Goal: Task Accomplishment & Management: Use online tool/utility

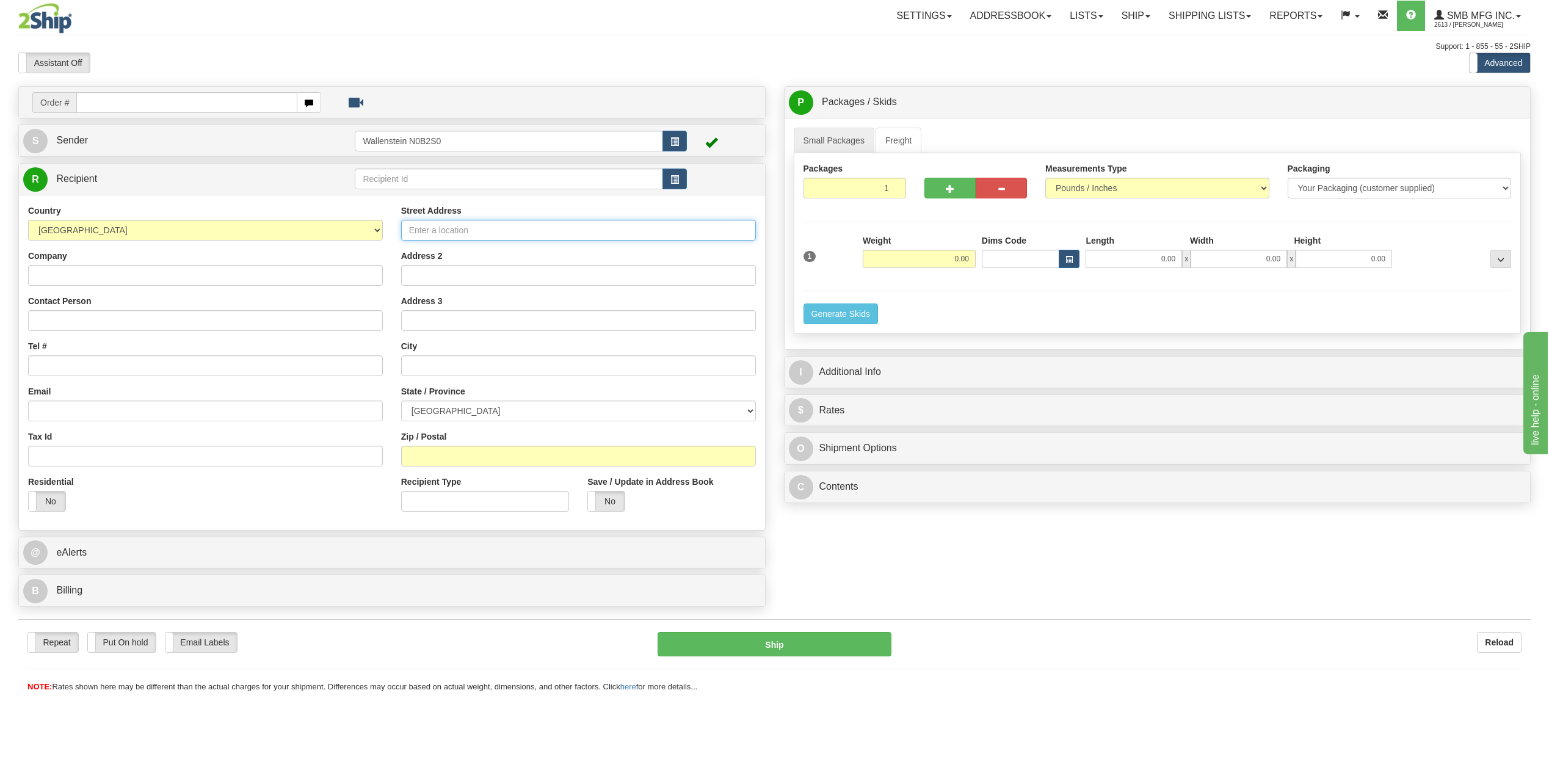
click at [447, 230] on input "Street Address" at bounding box center [579, 230] width 355 height 20
type input "[STREET_ADDRESS][PERSON_NAME]"
click at [453, 373] on input "text" at bounding box center [579, 366] width 355 height 20
type input "Bluemont"
drag, startPoint x: 480, startPoint y: 365, endPoint x: 375, endPoint y: 394, distance: 108.9
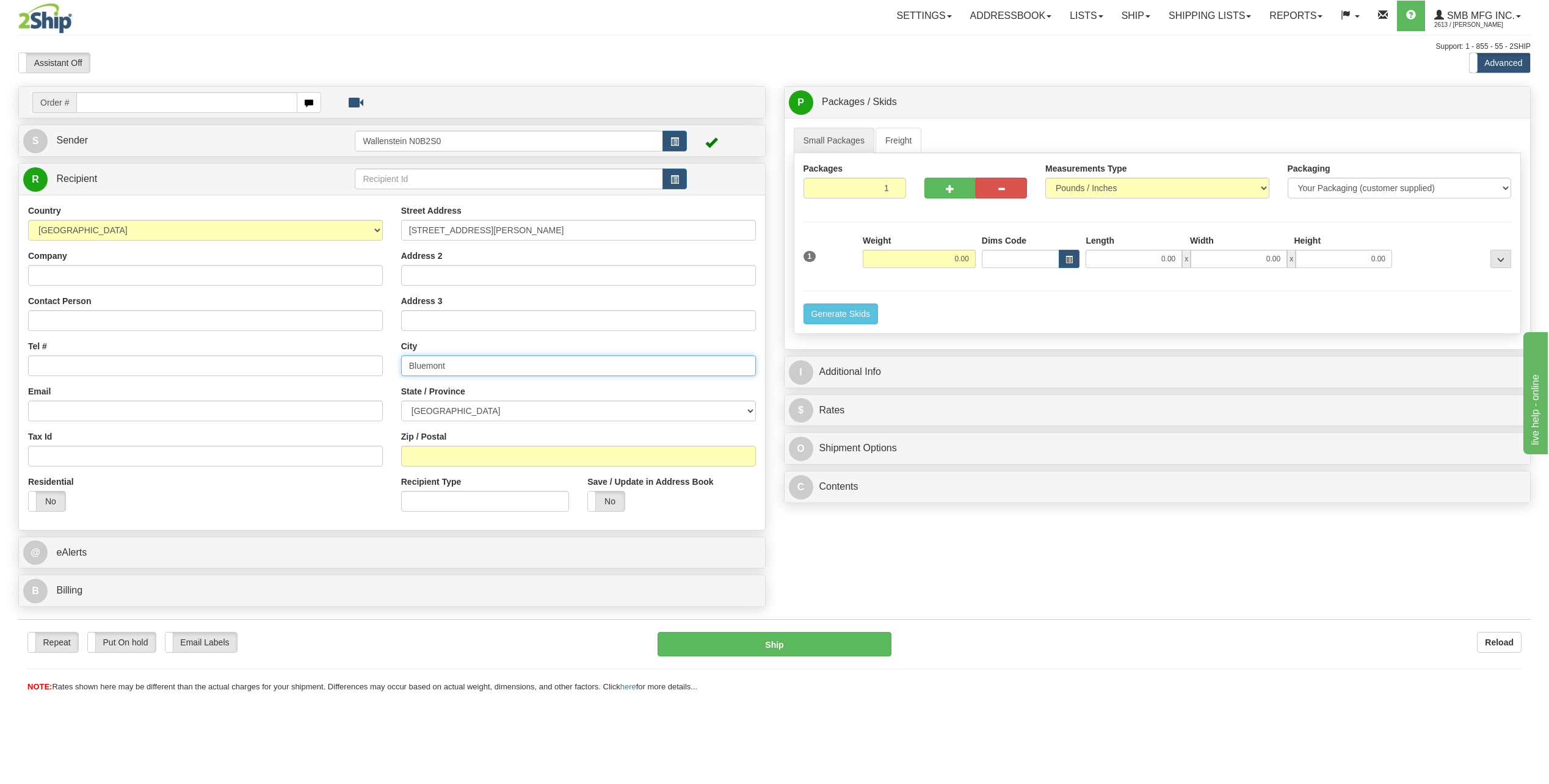
click at [375, 394] on div "Country [GEOGRAPHIC_DATA] [GEOGRAPHIC_DATA] [GEOGRAPHIC_DATA] [GEOGRAPHIC_DATA]…" at bounding box center [391, 362] width 746 height 316
type input "Blumnort"
click at [433, 414] on select "[GEOGRAPHIC_DATA] [GEOGRAPHIC_DATA] [GEOGRAPHIC_DATA] [GEOGRAPHIC_DATA] [GEOGRA…" at bounding box center [579, 411] width 355 height 20
select select "MB"
click at [401, 400] on select "[GEOGRAPHIC_DATA] [GEOGRAPHIC_DATA] [GEOGRAPHIC_DATA] [GEOGRAPHIC_DATA] [GEOGRA…" at bounding box center [579, 411] width 355 height 20
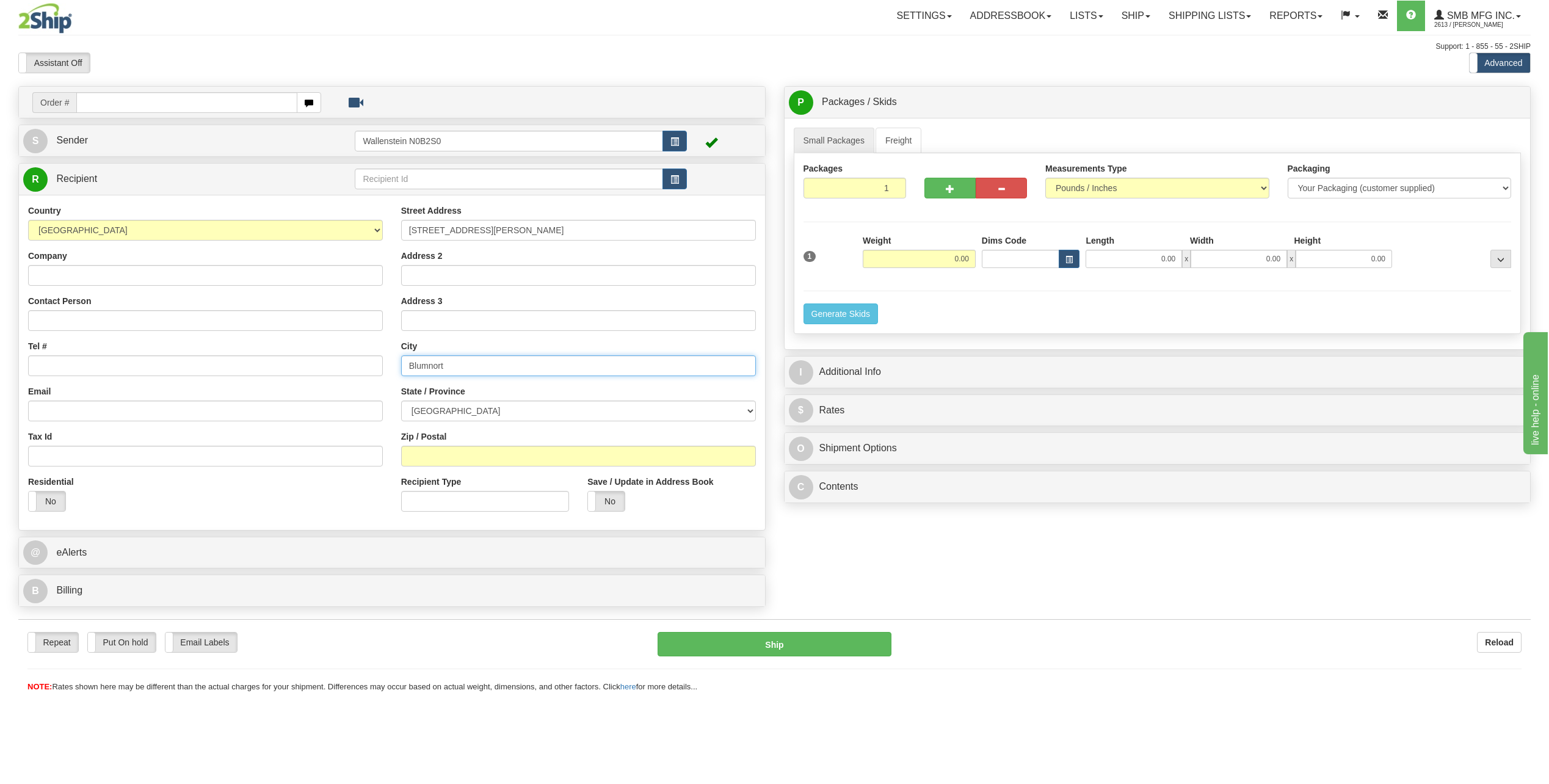
click at [482, 367] on input "Blumnort" at bounding box center [579, 366] width 355 height 20
click at [479, 356] on input "Blumnort" at bounding box center [579, 366] width 355 height 20
drag, startPoint x: 469, startPoint y: 366, endPoint x: 414, endPoint y: 371, distance: 55.2
click at [414, 371] on input "Blumnort" at bounding box center [579, 366] width 355 height 20
type input "B"
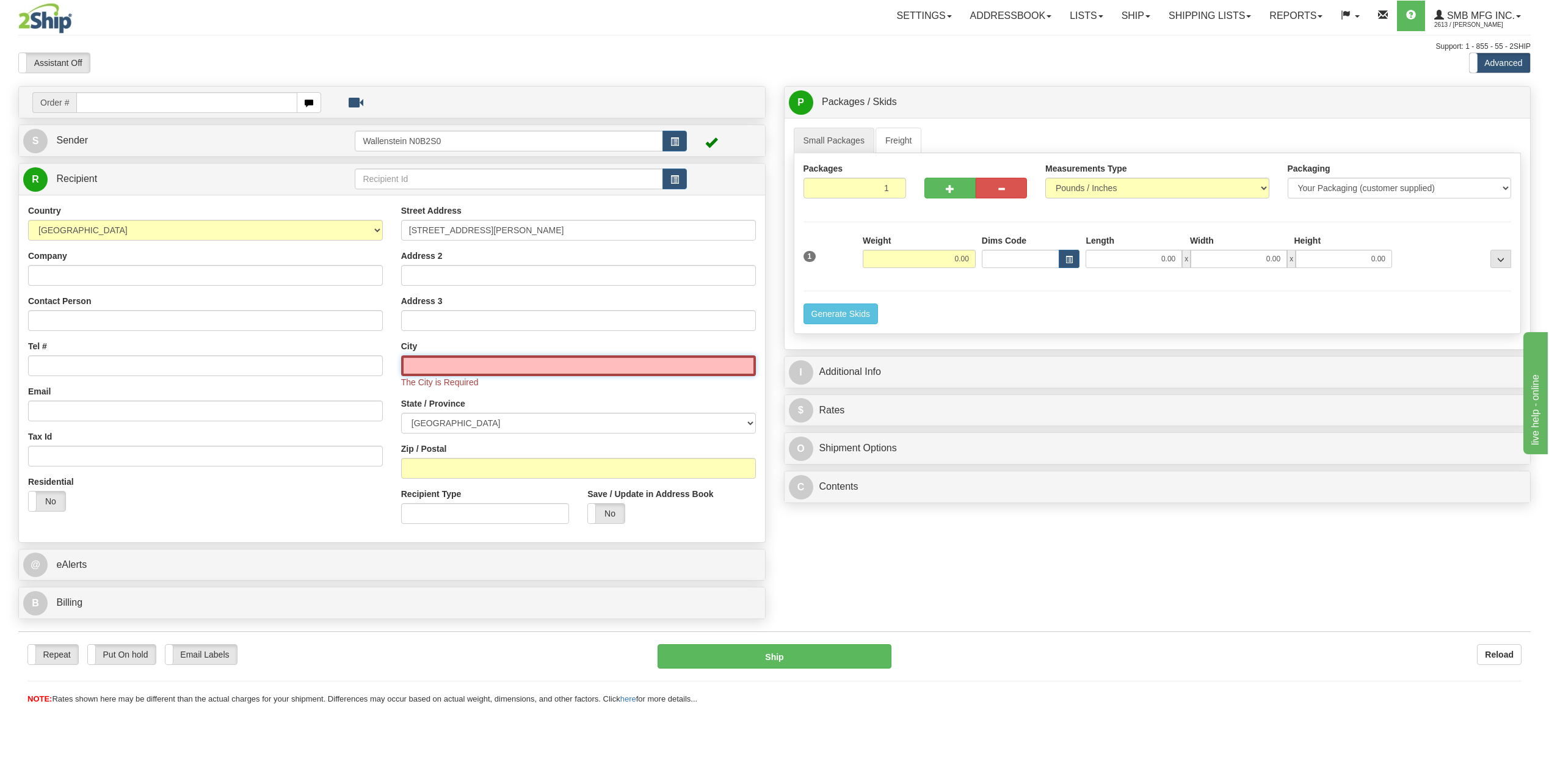
paste input "Blumenort"
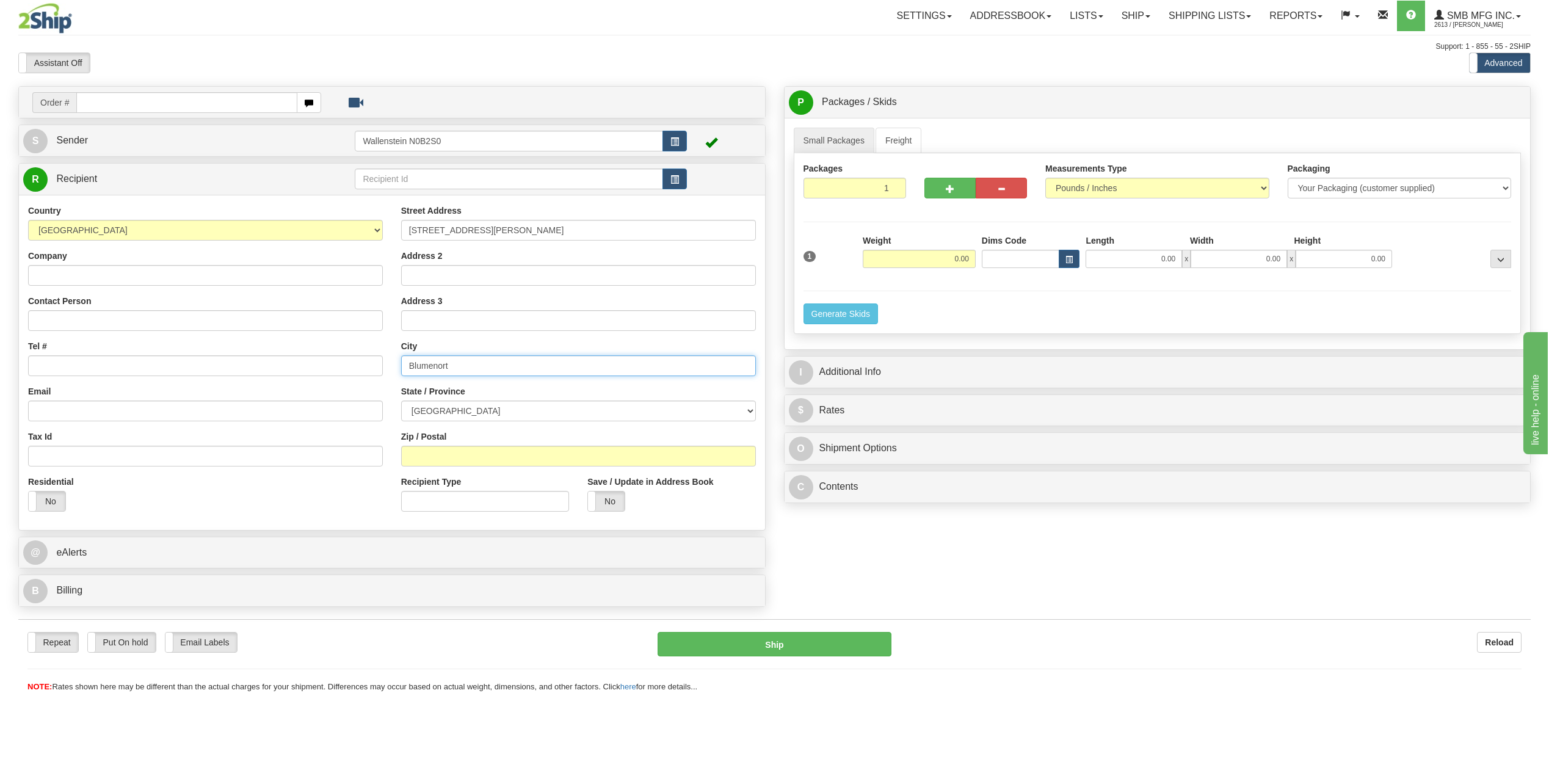
type input "Blumenort"
click at [456, 452] on input "Zip / Postal" at bounding box center [579, 456] width 355 height 20
paste input "R0A 0C1"
type input "R0A 0C1"
click at [919, 258] on input "0.00" at bounding box center [918, 259] width 113 height 19
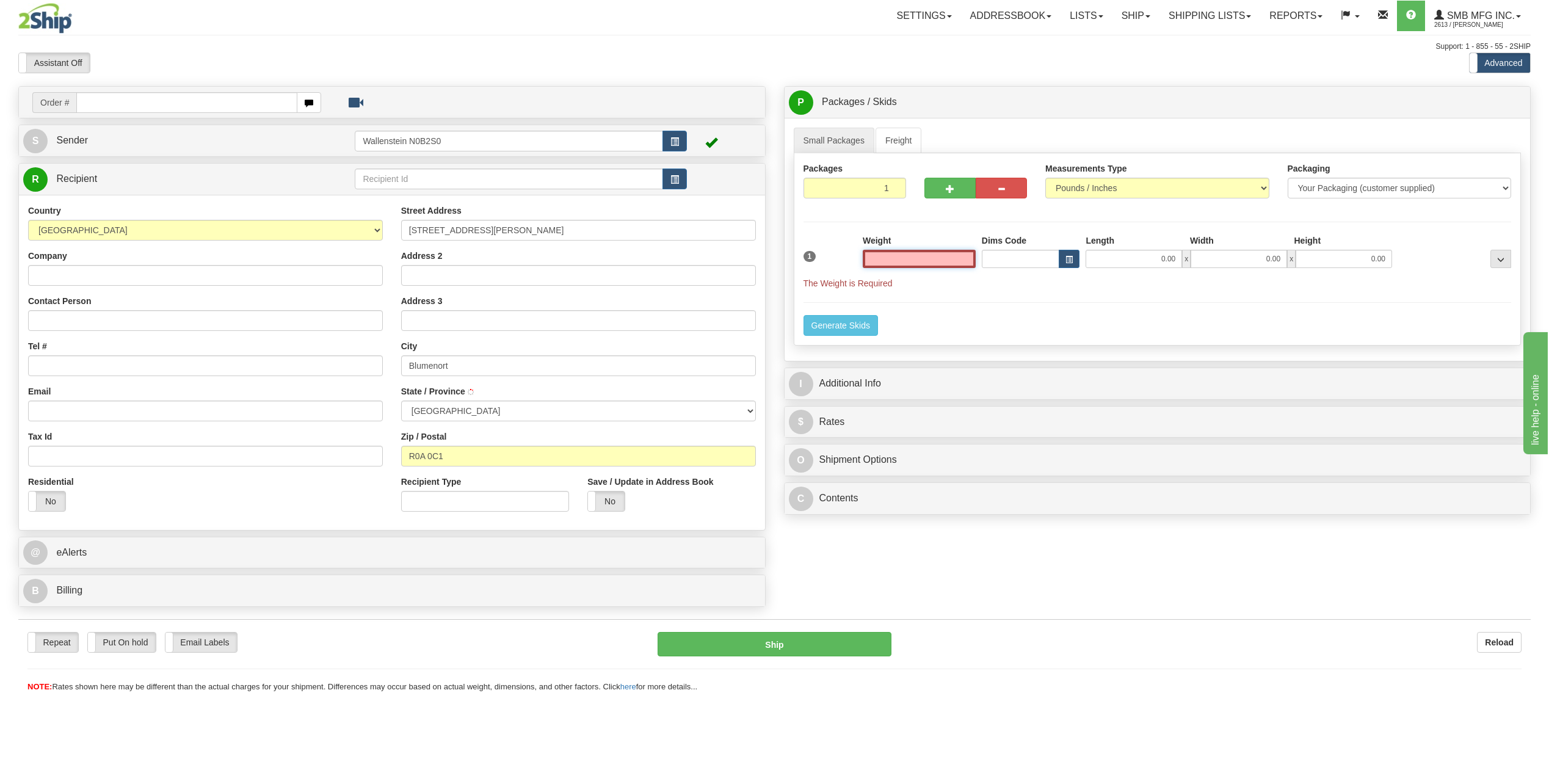
type input "BLUMENORT"
type input "0.00"
click at [884, 140] on link "Freight" at bounding box center [898, 140] width 47 height 25
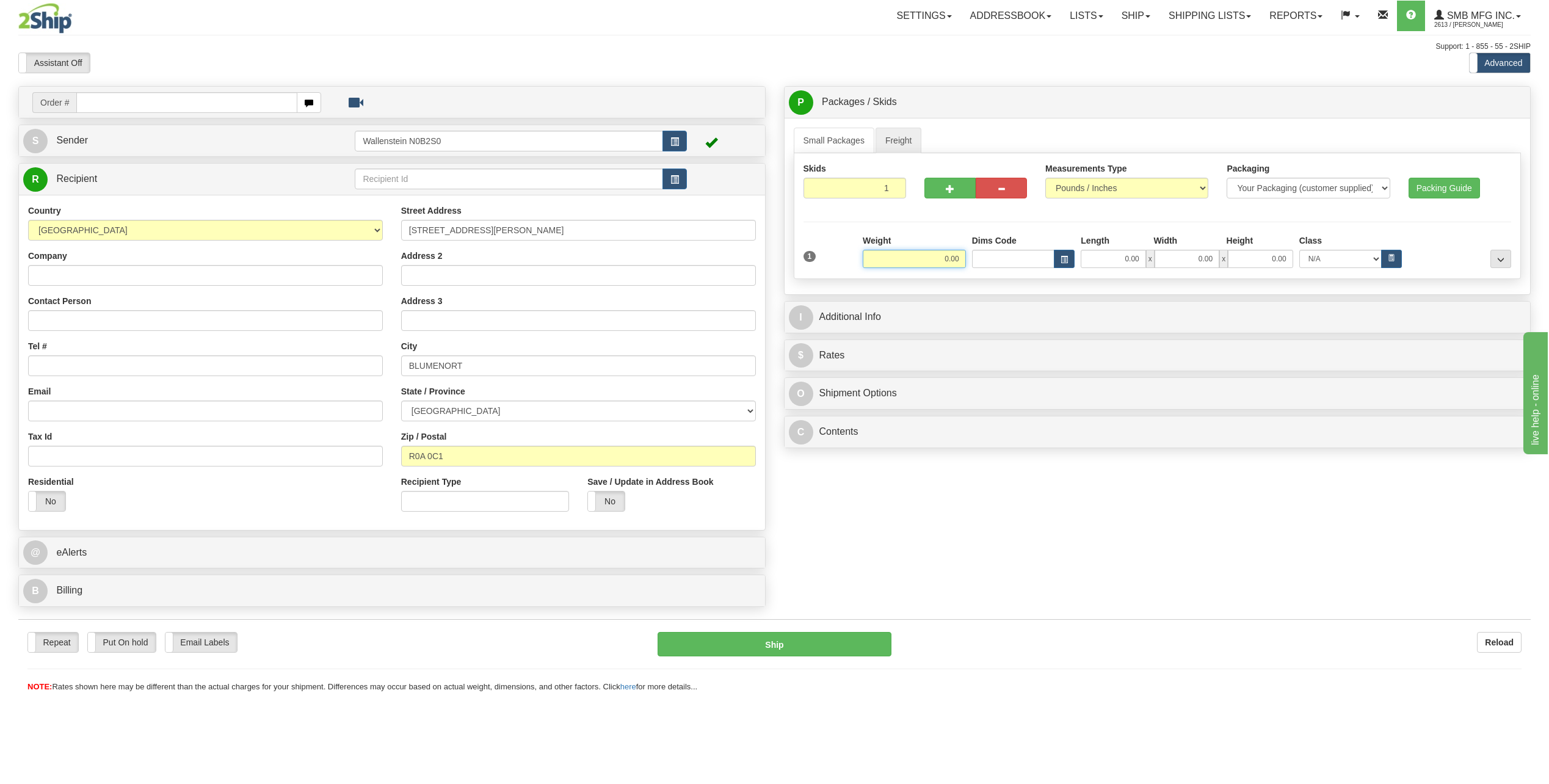
click at [906, 254] on input "0.00" at bounding box center [914, 259] width 104 height 19
click at [1113, 260] on input "0.00" at bounding box center [1113, 259] width 65 height 19
type input "500.00"
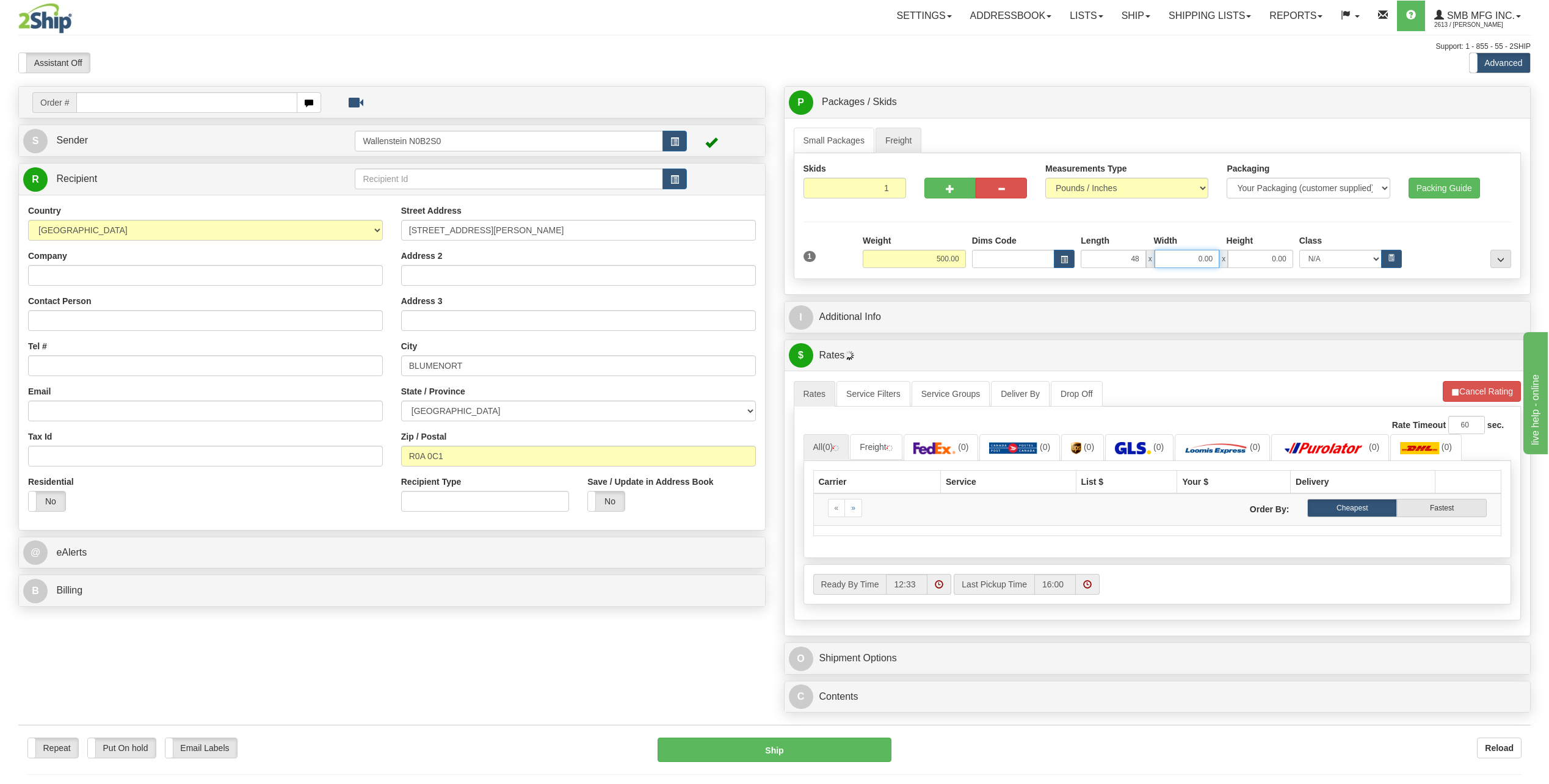
type input "48.00"
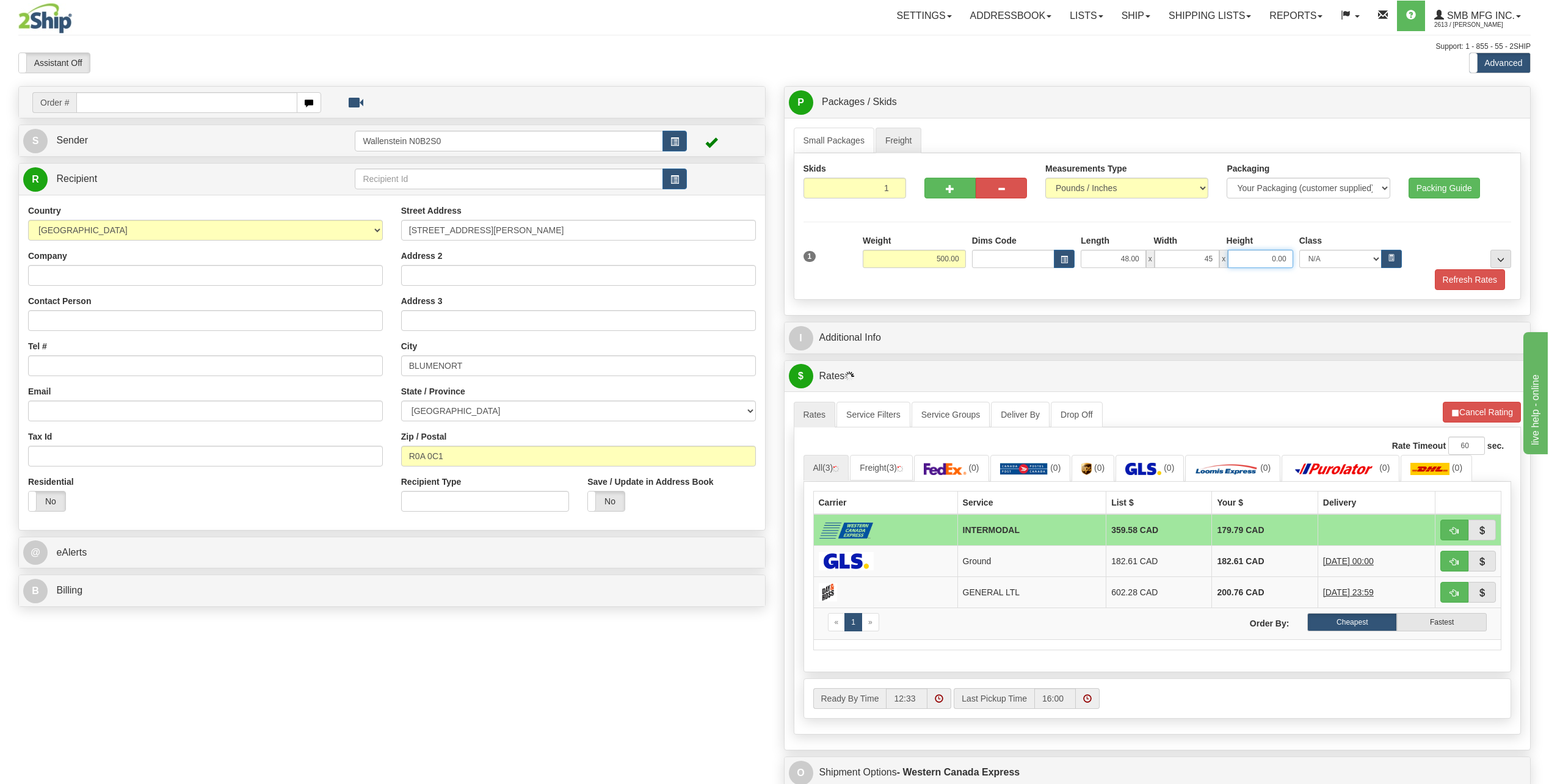
type input "45.00"
type input "36.00"
click at [1473, 277] on button "Refresh Rates" at bounding box center [1469, 279] width 70 height 20
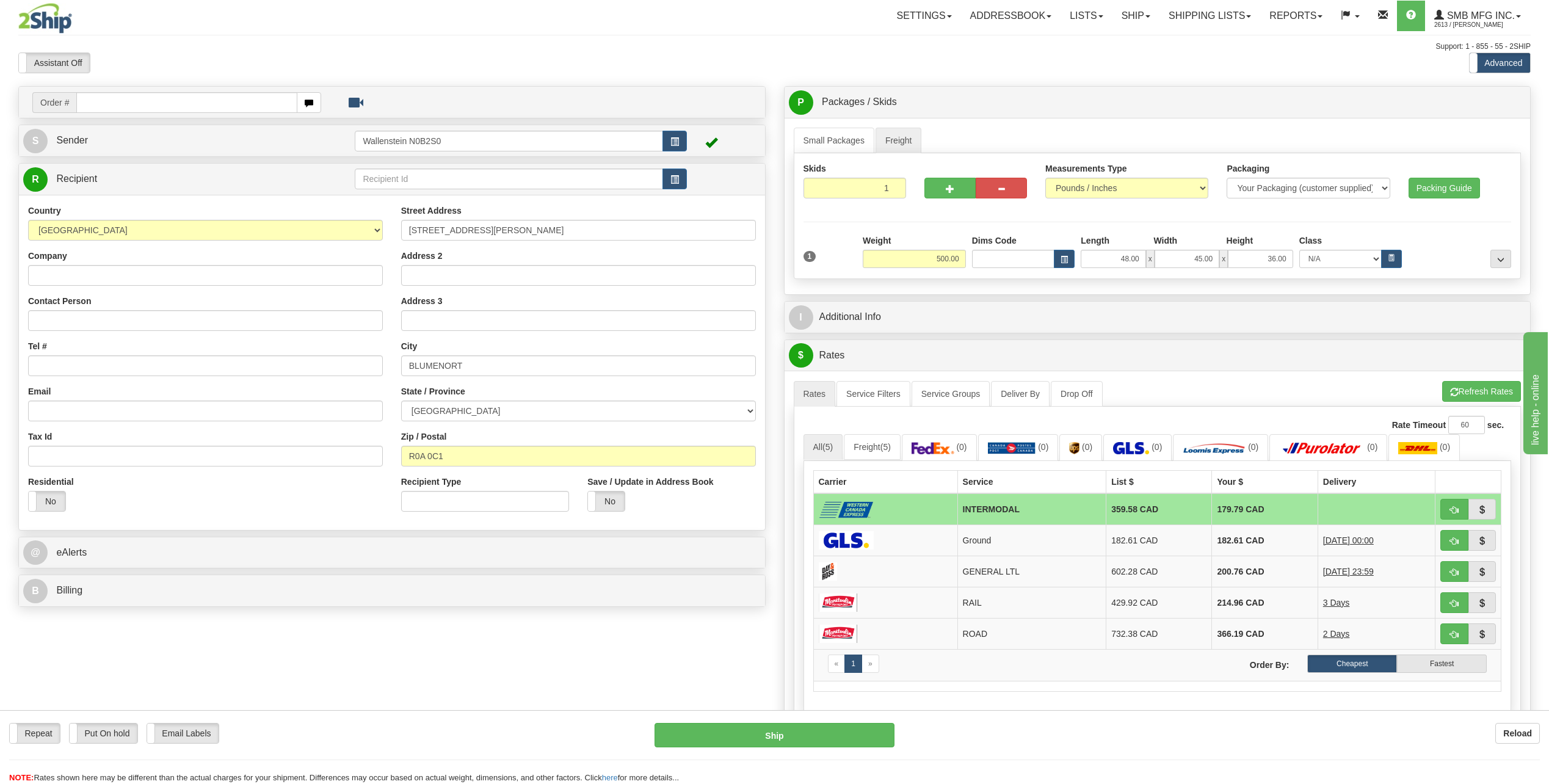
click at [36, 19] on img at bounding box center [45, 19] width 53 height 31
click at [36, 19] on img at bounding box center [45, 19] width 53 height 31
click at [1125, 20] on link "Ship" at bounding box center [1136, 16] width 47 height 31
click at [1102, 42] on link "Ship Screen" at bounding box center [1103, 42] width 110 height 16
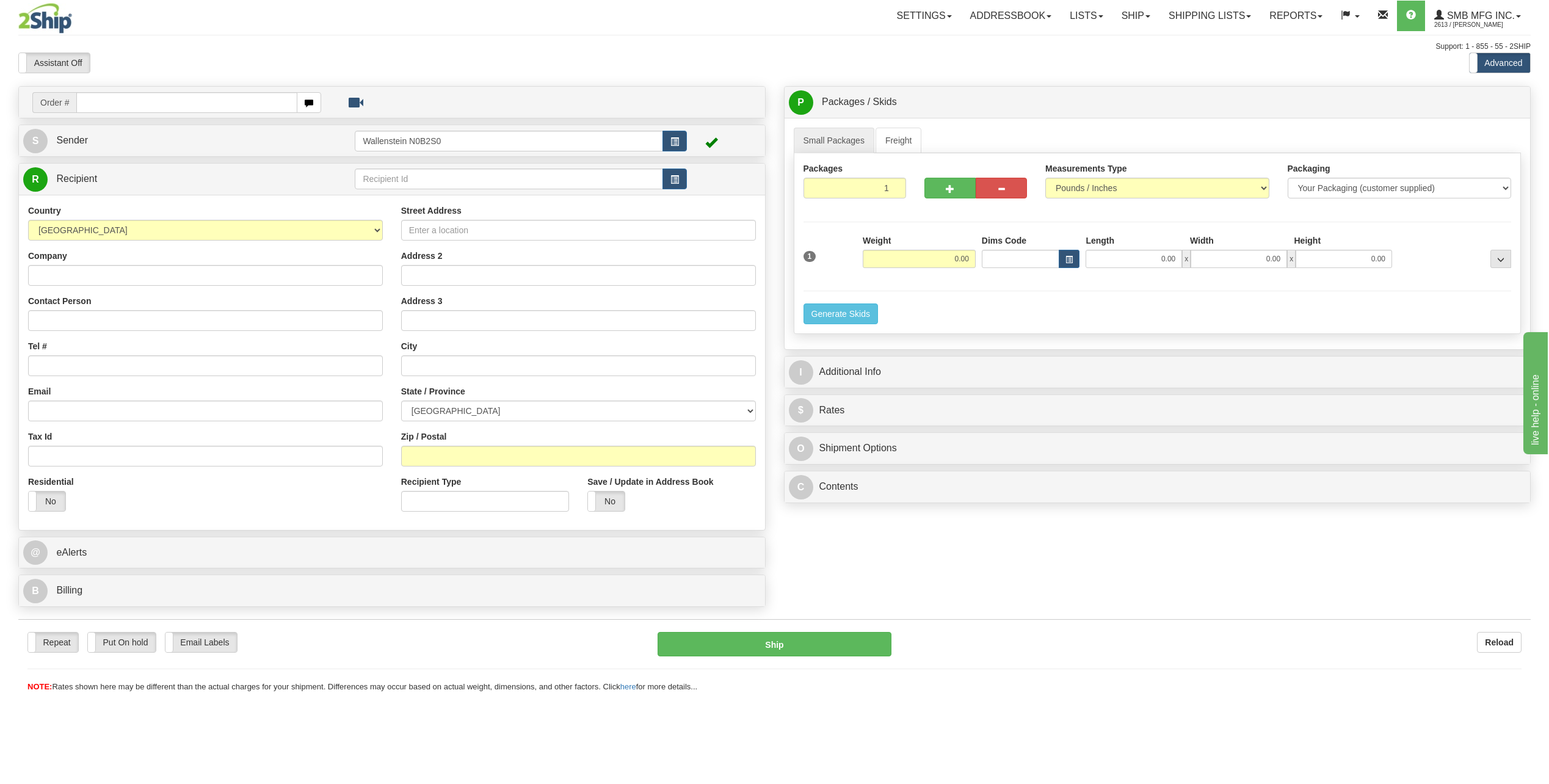
click at [42, 19] on img at bounding box center [45, 19] width 53 height 31
click at [1471, 14] on span "SMB MFG INC." at bounding box center [1479, 15] width 70 height 10
click at [1452, 72] on span "LOG OUT" at bounding box center [1448, 75] width 38 height 10
